Goal: Information Seeking & Learning: Understand process/instructions

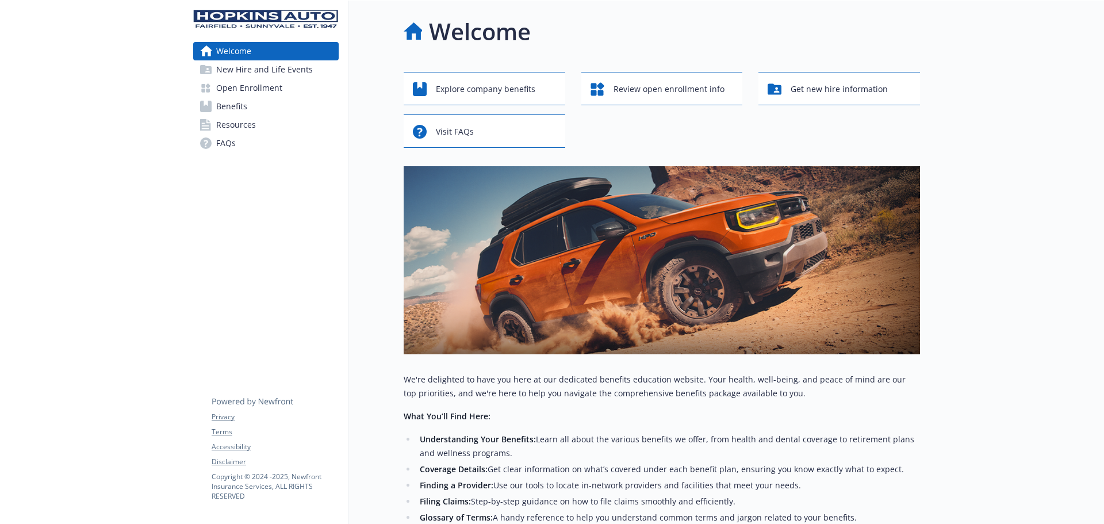
click at [231, 135] on span "FAQs" at bounding box center [226, 143] width 20 height 18
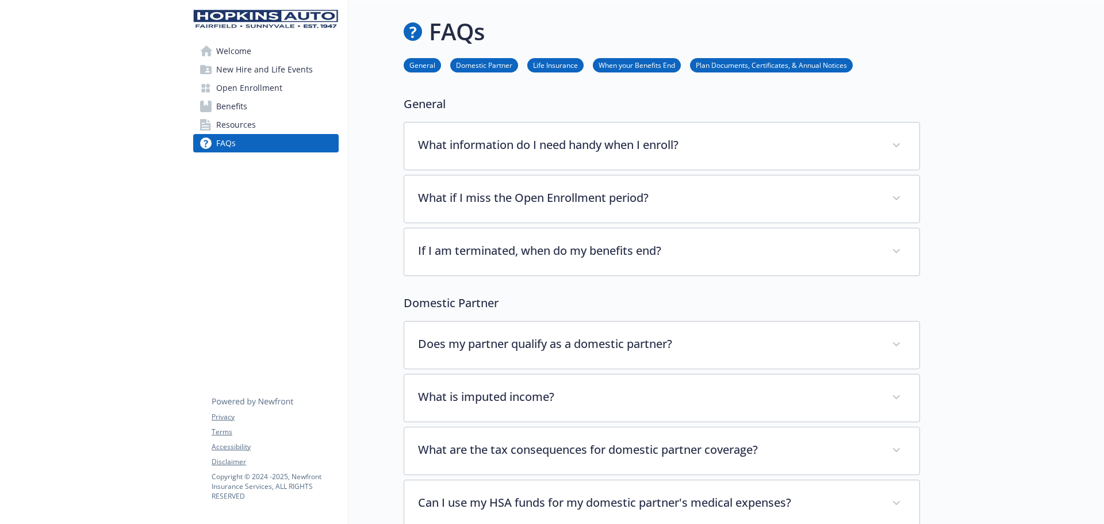
click at [244, 126] on span "Resources" at bounding box center [236, 125] width 40 height 18
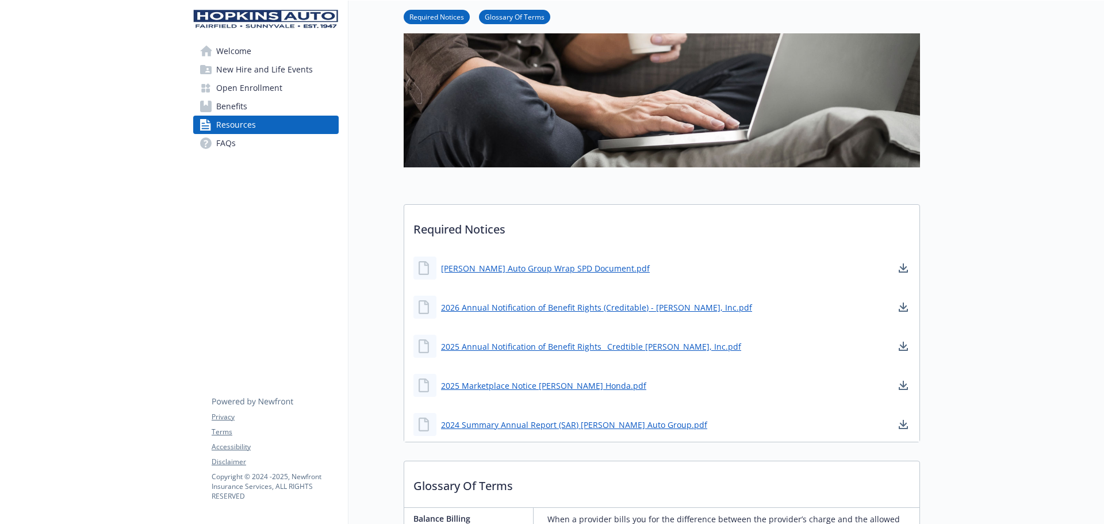
scroll to position [269, 0]
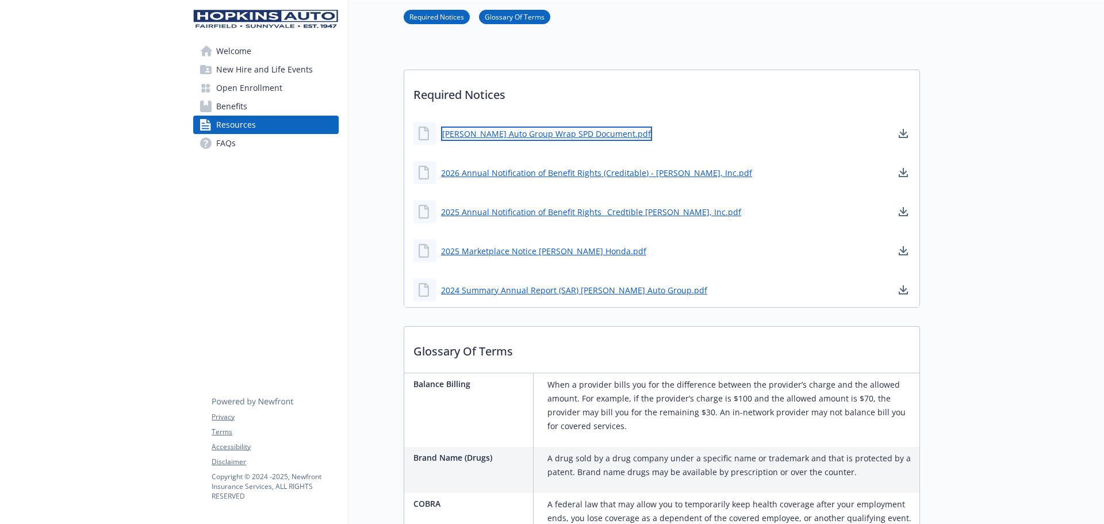
click at [558, 134] on link "[PERSON_NAME] Auto Group Wrap SPD Document.pdf" at bounding box center [546, 134] width 211 height 14
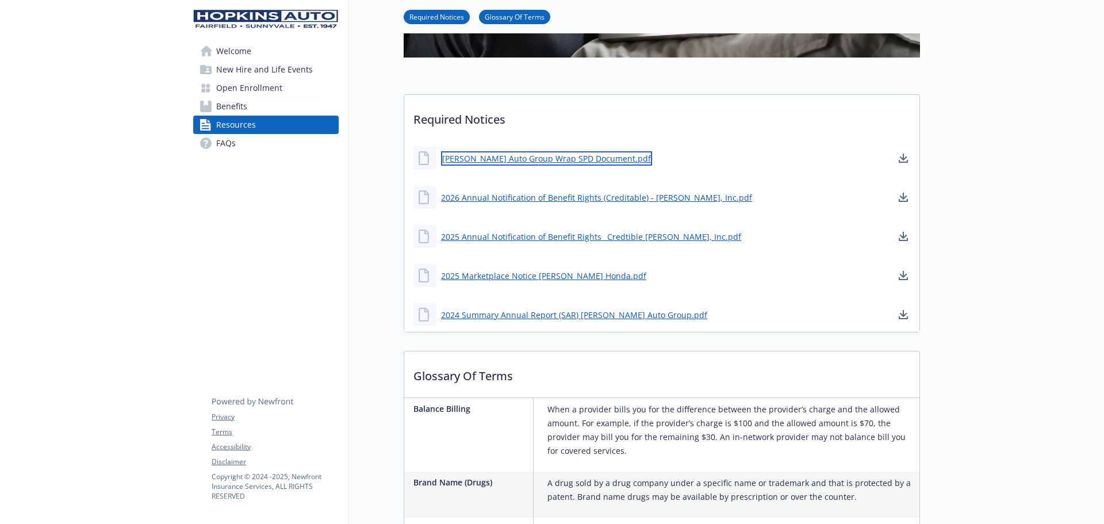
scroll to position [0, 0]
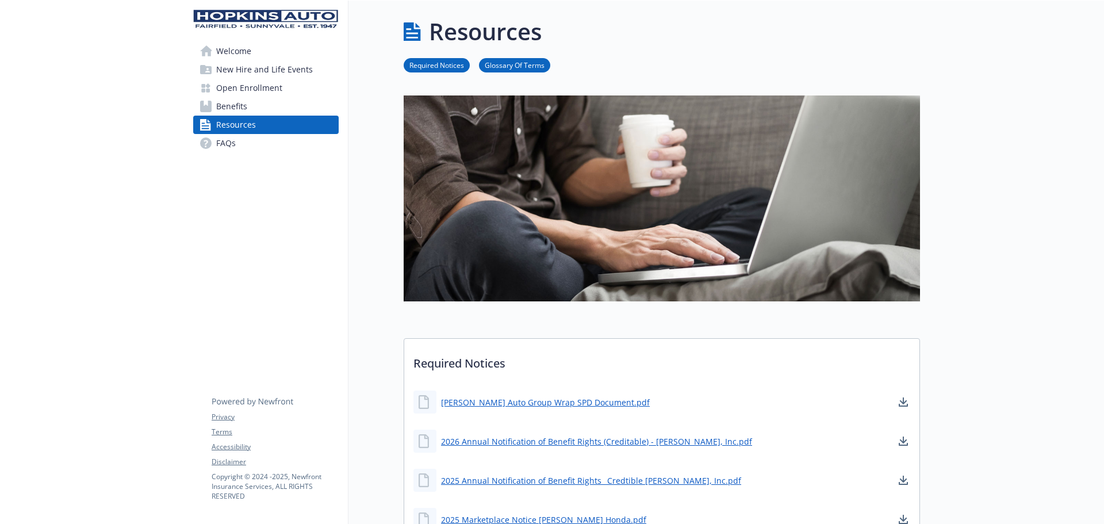
click at [257, 71] on span "New Hire and Life Events" at bounding box center [264, 69] width 97 height 18
